Goal: Transaction & Acquisition: Purchase product/service

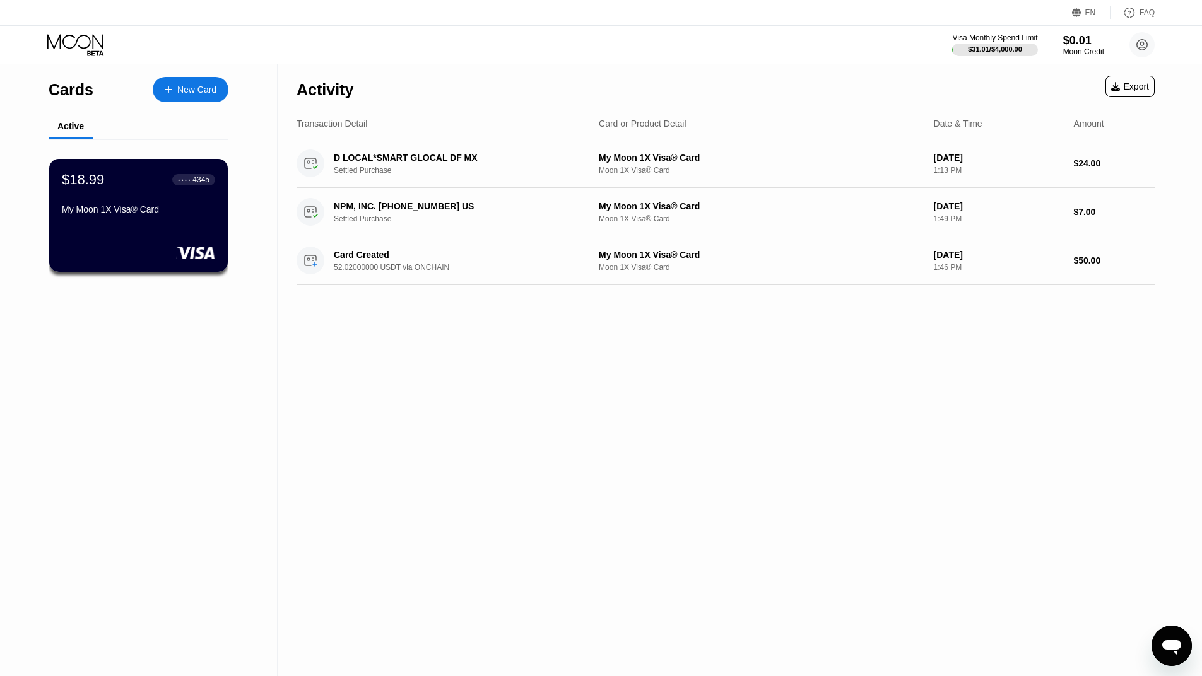
click at [592, 516] on div "Activity Export Transaction Detail Card or Product Detail Date & Time Amount D …" at bounding box center [726, 370] width 896 height 612
click at [384, 362] on div "Activity Export Transaction Detail Card or Product Detail Date & Time Amount D …" at bounding box center [726, 370] width 896 height 612
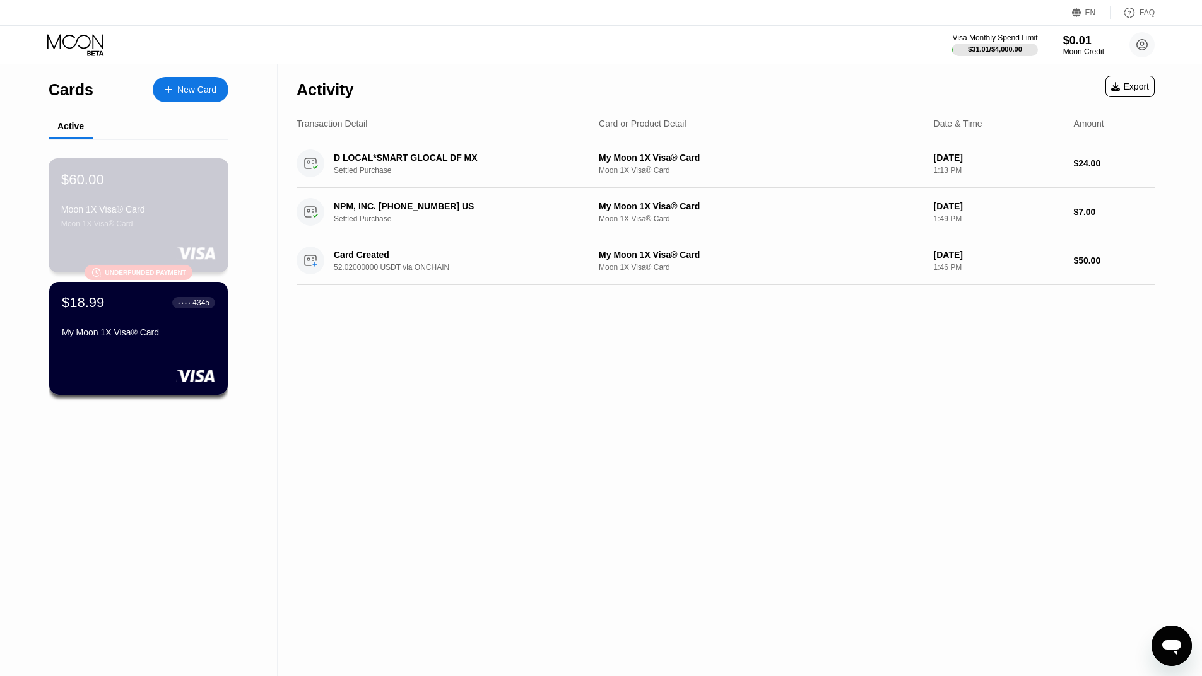
click at [180, 228] on div "Moon 1X Visa® Card" at bounding box center [138, 224] width 155 height 9
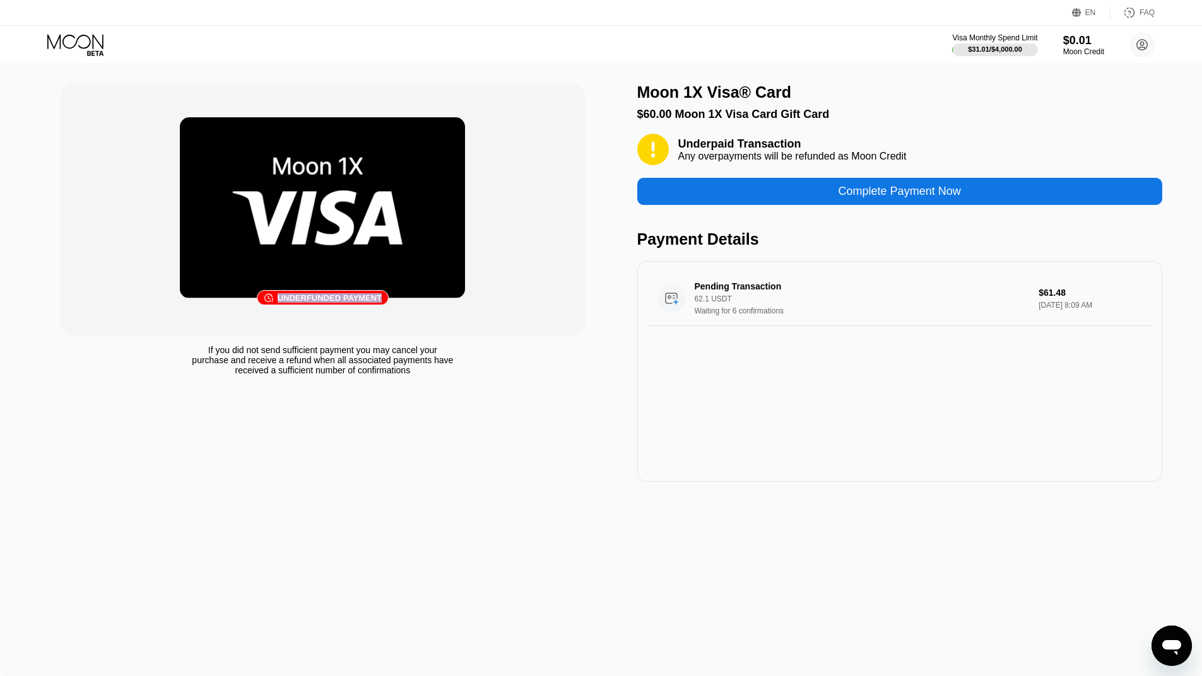
drag, startPoint x: 281, startPoint y: 298, endPoint x: 379, endPoint y: 298, distance: 97.2
click at [379, 298] on div "Underfunded payment" at bounding box center [330, 297] width 104 height 9
copy div "Underfunded payment"
click at [835, 199] on div "Complete Payment Now" at bounding box center [899, 191] width 525 height 27
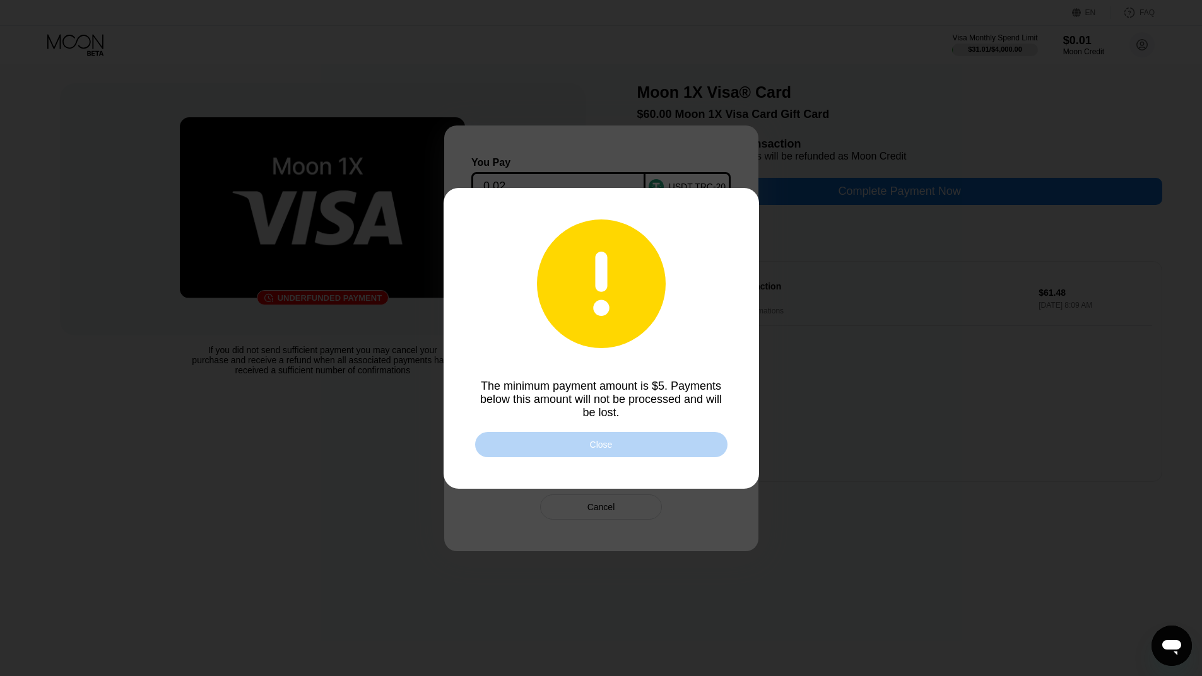
click at [592, 447] on div "Close" at bounding box center [601, 445] width 23 height 10
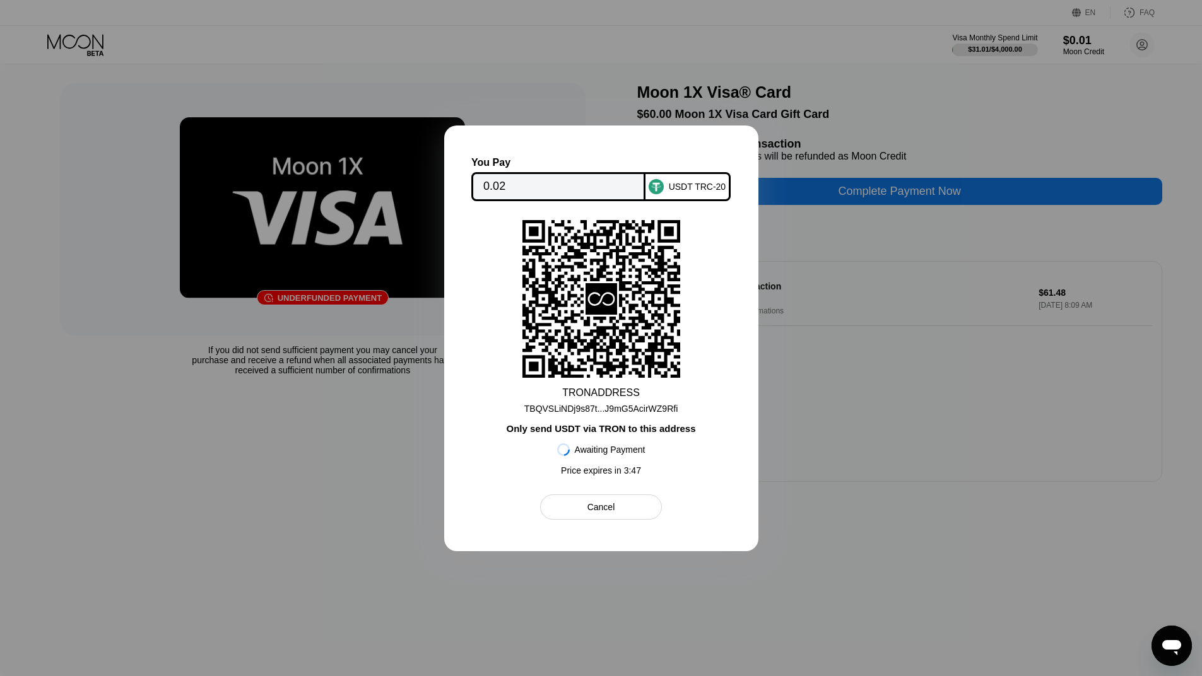
click at [609, 408] on div "TBQVSLiNDj9s87t...J9mG5AcirWZ9Rfi" at bounding box center [601, 409] width 154 height 10
click at [709, 499] on div "Cancel" at bounding box center [601, 507] width 249 height 25
drag, startPoint x: 1017, startPoint y: 372, endPoint x: 1020, endPoint y: 389, distance: 16.7
click at [1020, 389] on div at bounding box center [601, 338] width 1202 height 676
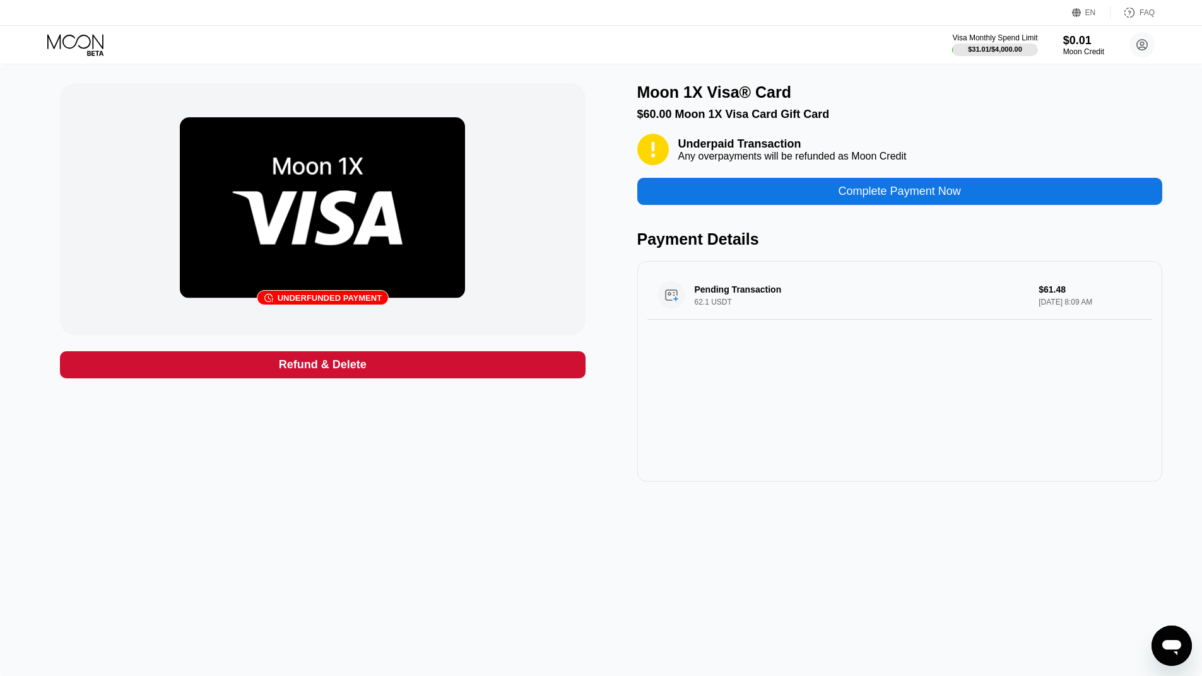
click at [521, 463] on div "󰗎 Underfunded payment Refund & Delete" at bounding box center [322, 282] width 525 height 399
